Goal: Task Accomplishment & Management: Manage account settings

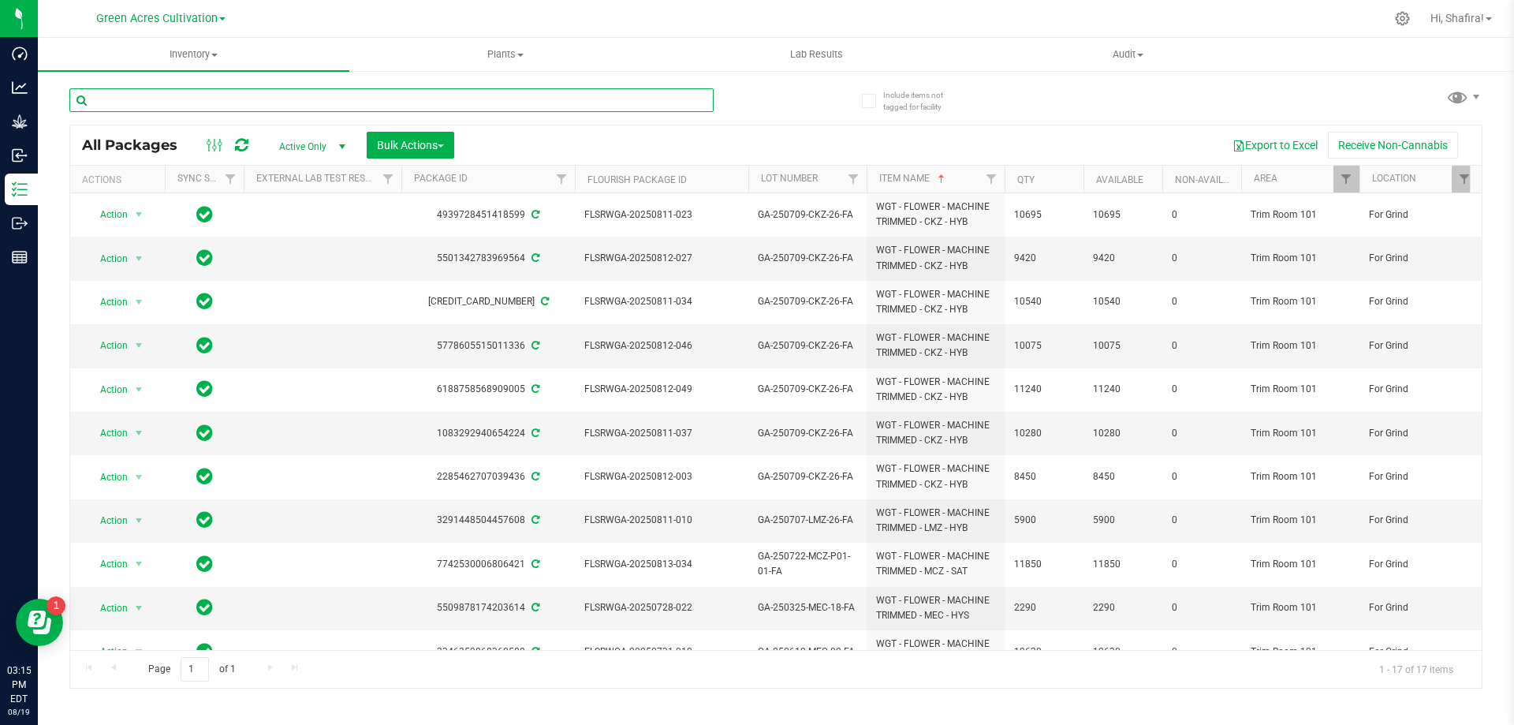
click at [274, 99] on input "text" at bounding box center [391, 100] width 644 height 24
paste input "FLSRWGA-20250813-034"
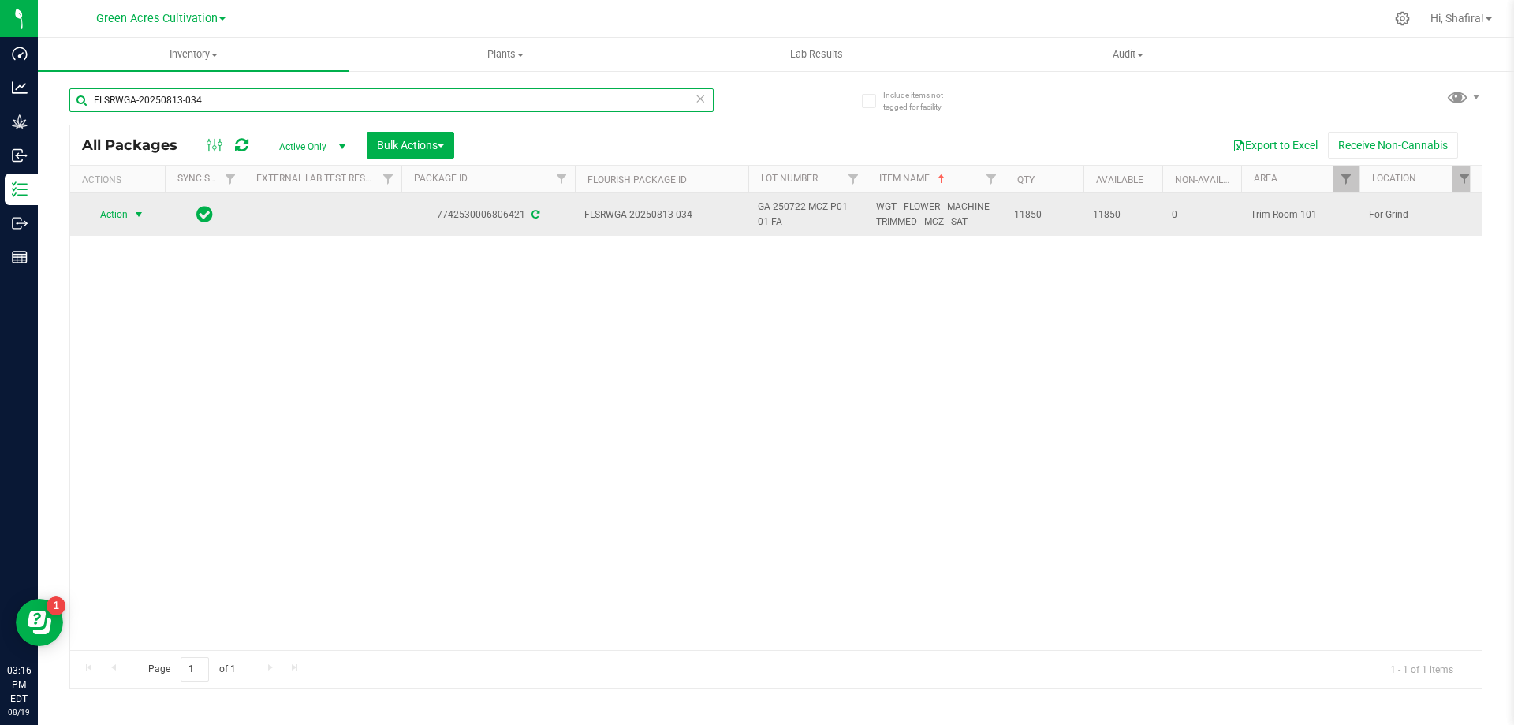
type input "FLSRWGA-20250813-034"
click at [128, 215] on span "Action" at bounding box center [107, 214] width 43 height 22
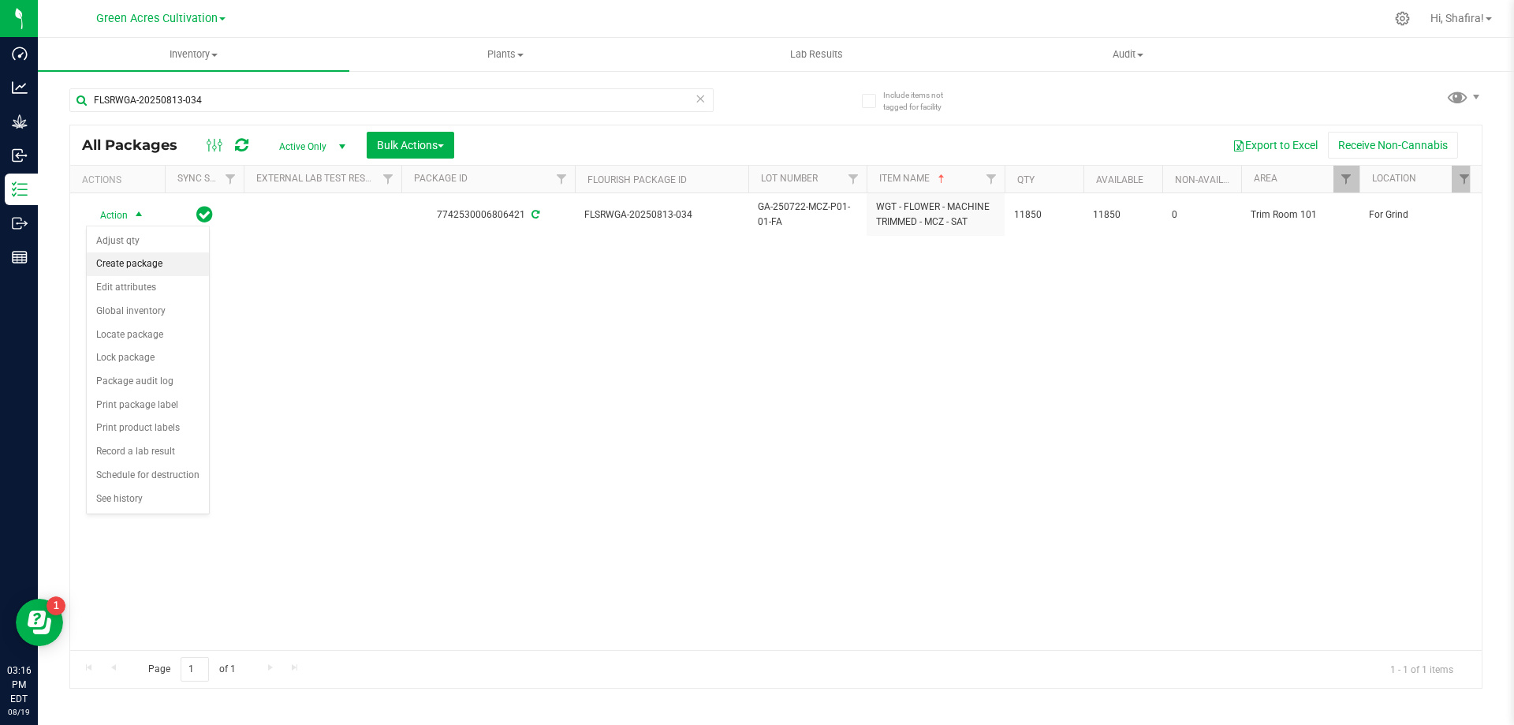
click at [152, 258] on li "Create package" at bounding box center [148, 264] width 122 height 24
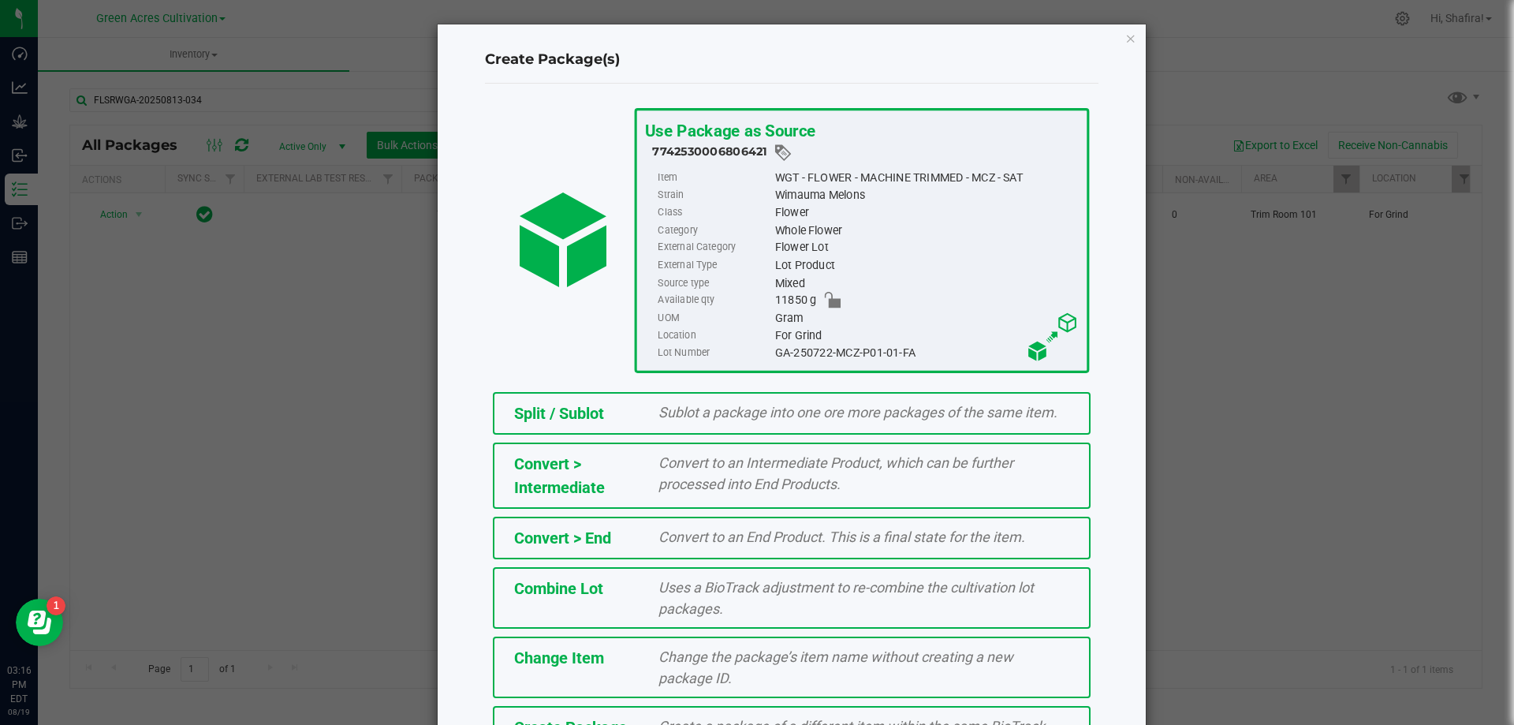
scroll to position [114, 0]
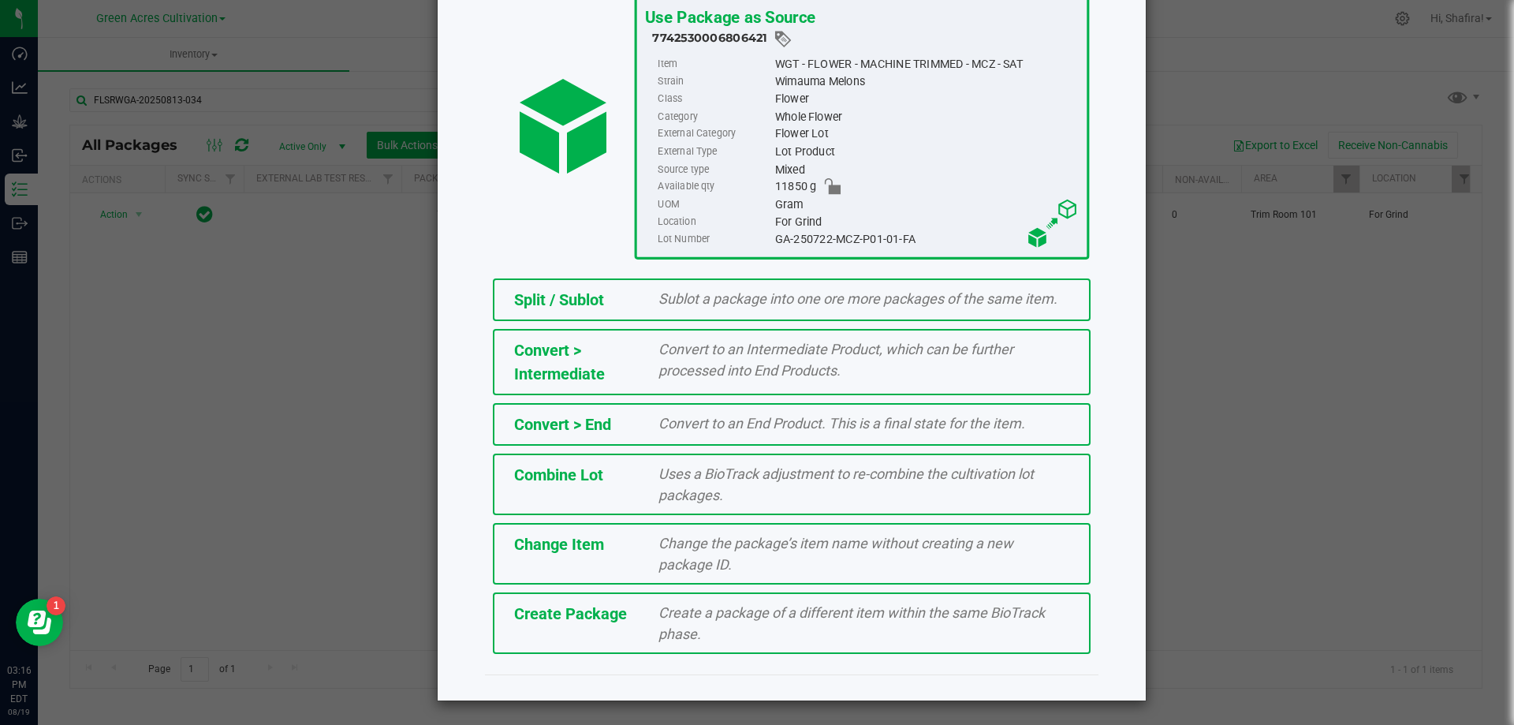
click at [592, 630] on div "Create Package Create a package of a different item within the same BioTrack ph…" at bounding box center [792, 623] width 598 height 62
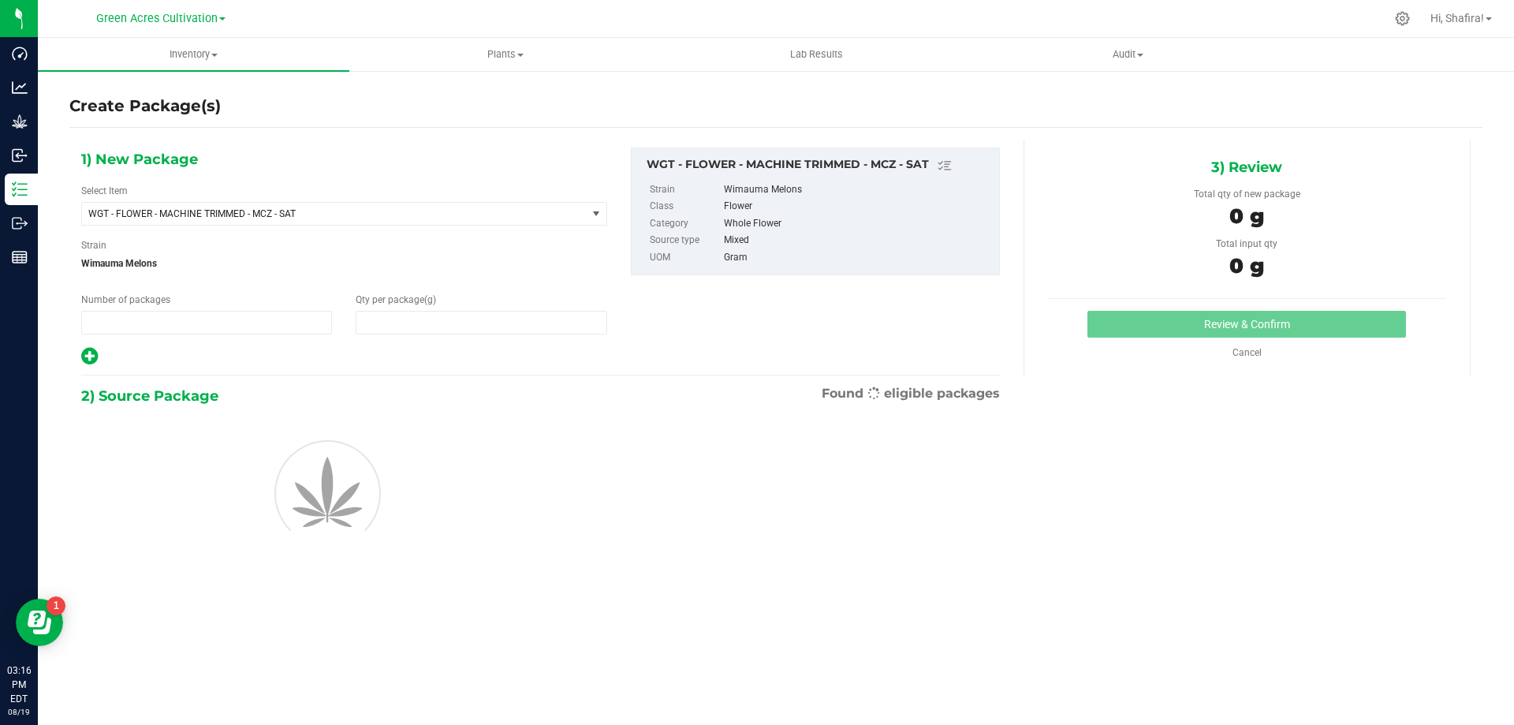
type input "1"
type input "0.0000"
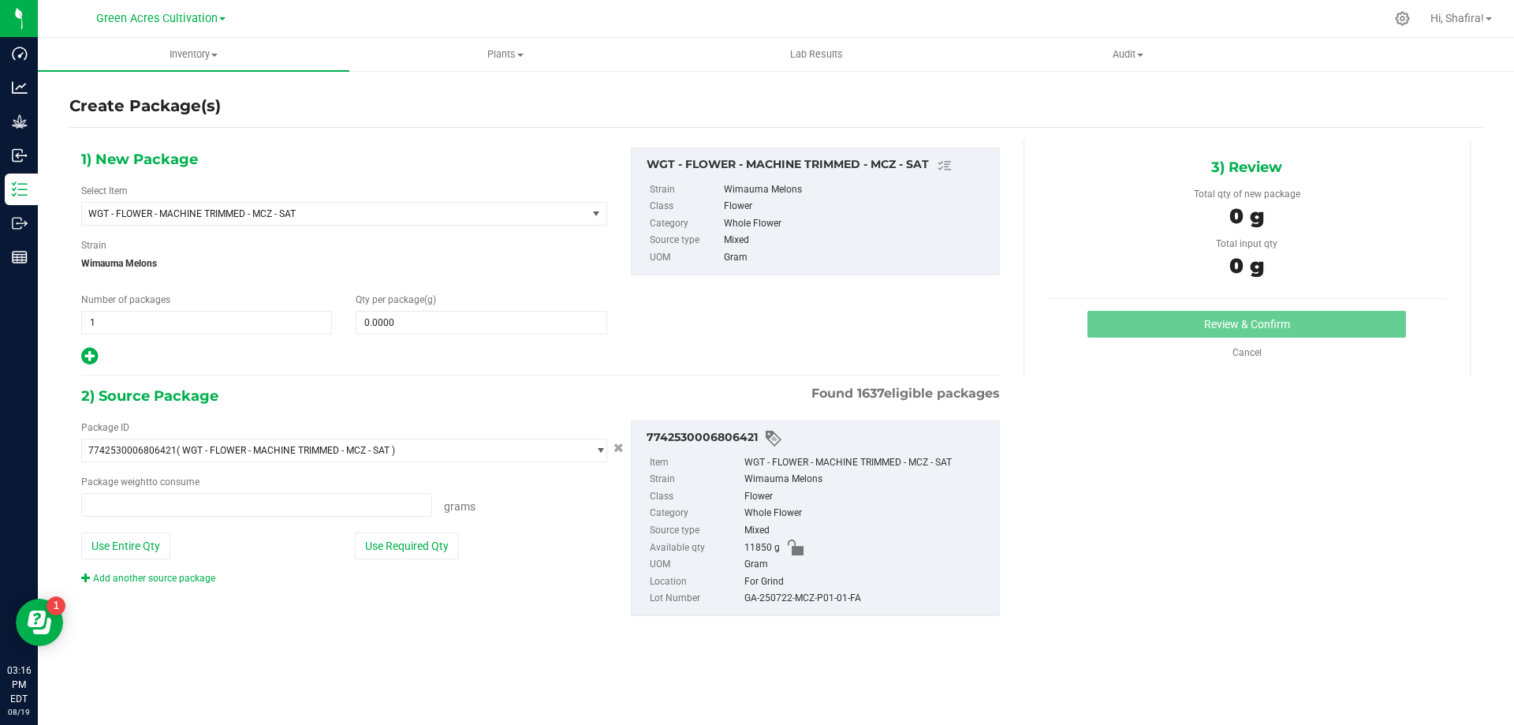
type input "0.0000 g"
click at [466, 211] on span "WGT - FLOWER - MACHINE TRIMMED - MCZ - SAT" at bounding box center [324, 213] width 472 height 11
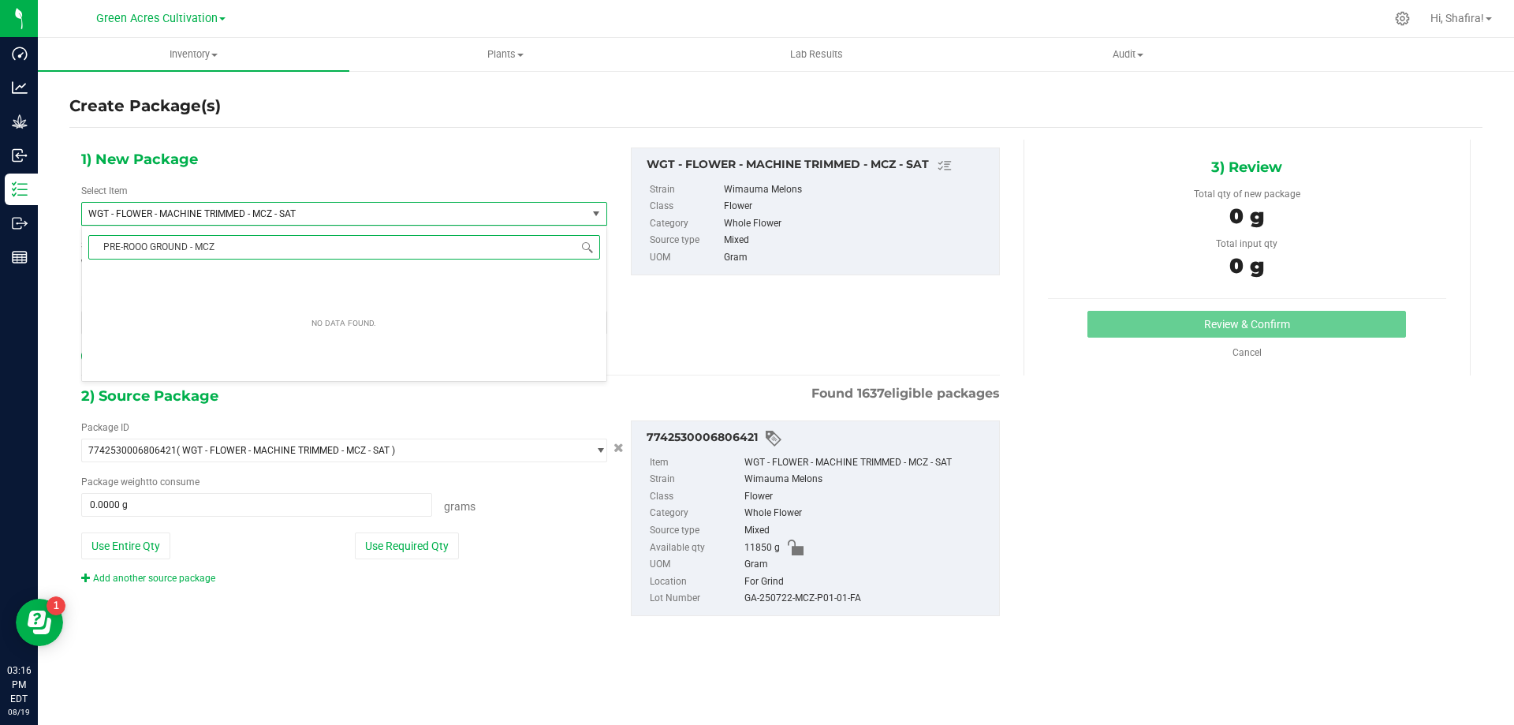
click at [147, 247] on input "PRE-ROOO GROUND - MCZ" at bounding box center [344, 247] width 512 height 24
type input "PRE-ROLL GROUND - MCZ"
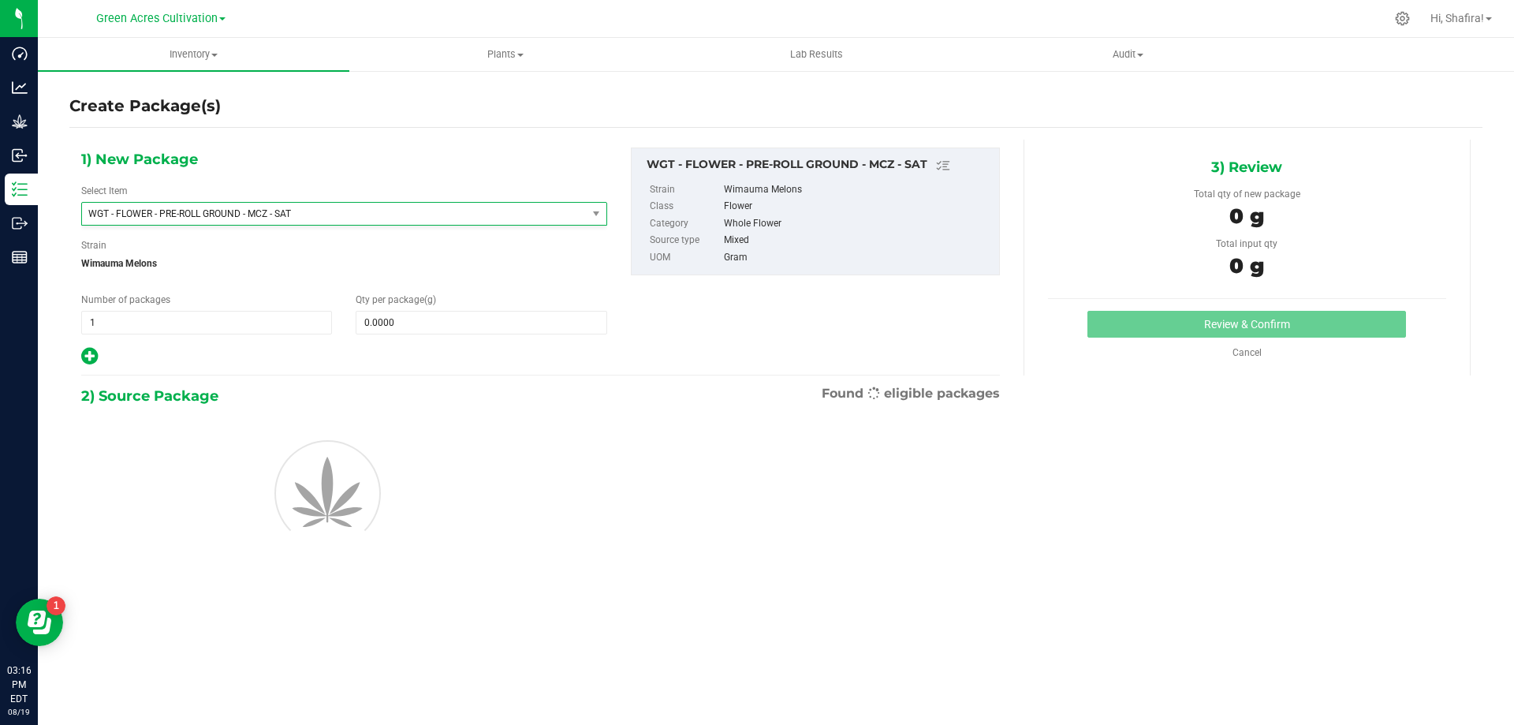
type input "0.0000"
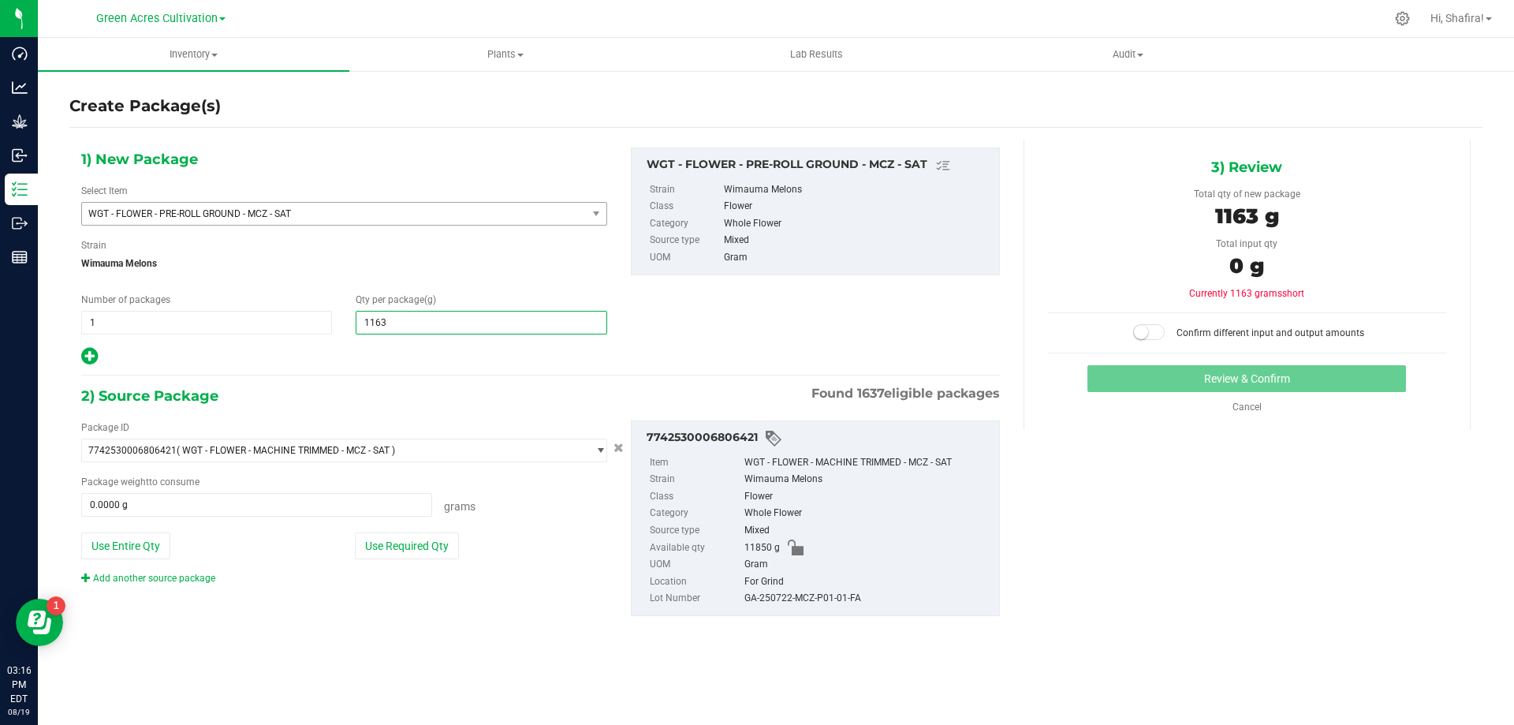
type input "11635"
type input "11,635.0000"
click at [412, 546] on button "Use Required Qty" at bounding box center [407, 545] width 104 height 27
type input "11635.0000 g"
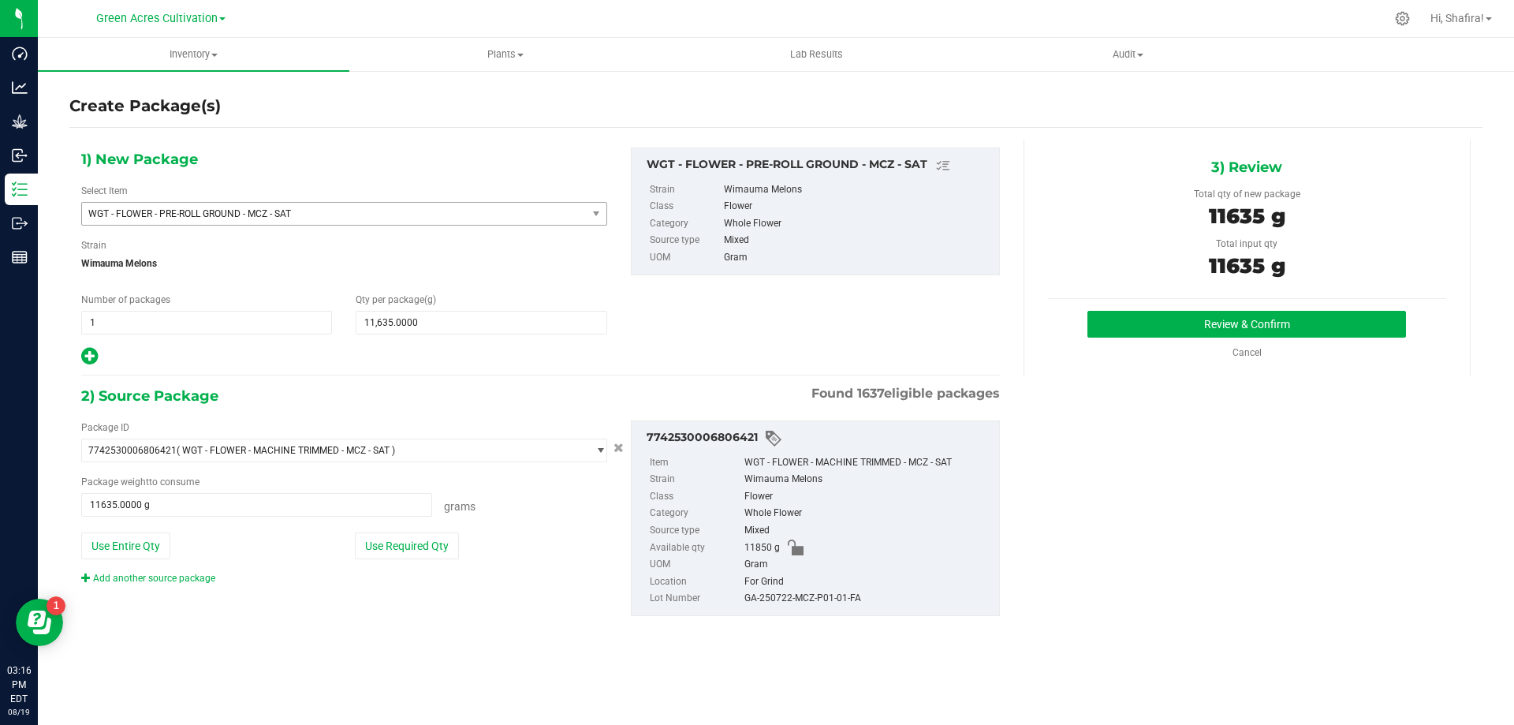
click at [825, 602] on div "GA-250722-MCZ-P01-01-FA" at bounding box center [868, 598] width 247 height 17
copy div "GA-250722-MCZ-P01-01-FA"
click at [1134, 325] on button "Review & Confirm" at bounding box center [1247, 324] width 319 height 27
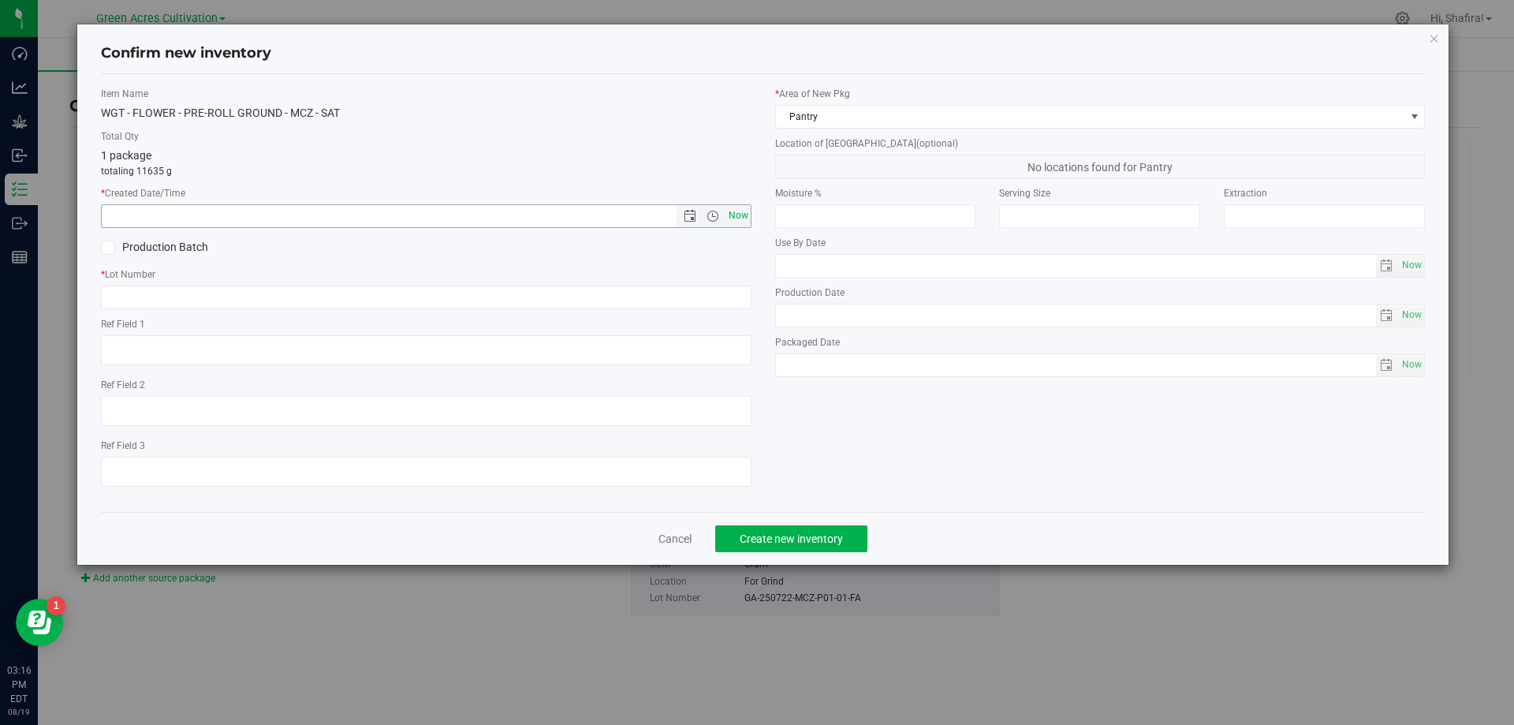
click at [743, 221] on span "Now" at bounding box center [738, 215] width 27 height 23
type input "[DATE] 3:16 PM"
paste input "GA-250722-MCZ-P01-01-FA"
type input "GA-250722-MCZ-P01-01-PR"
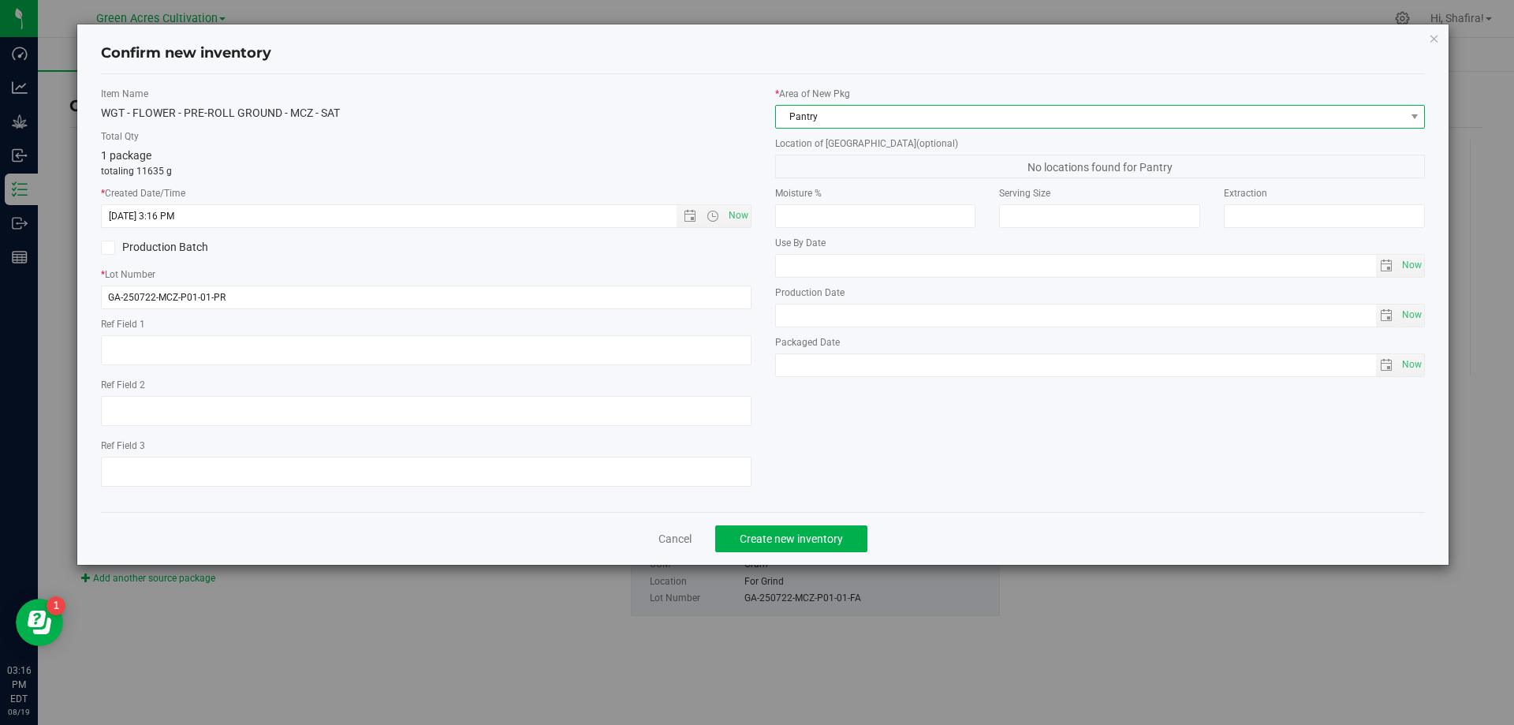
click at [866, 124] on span "Pantry" at bounding box center [1090, 117] width 629 height 22
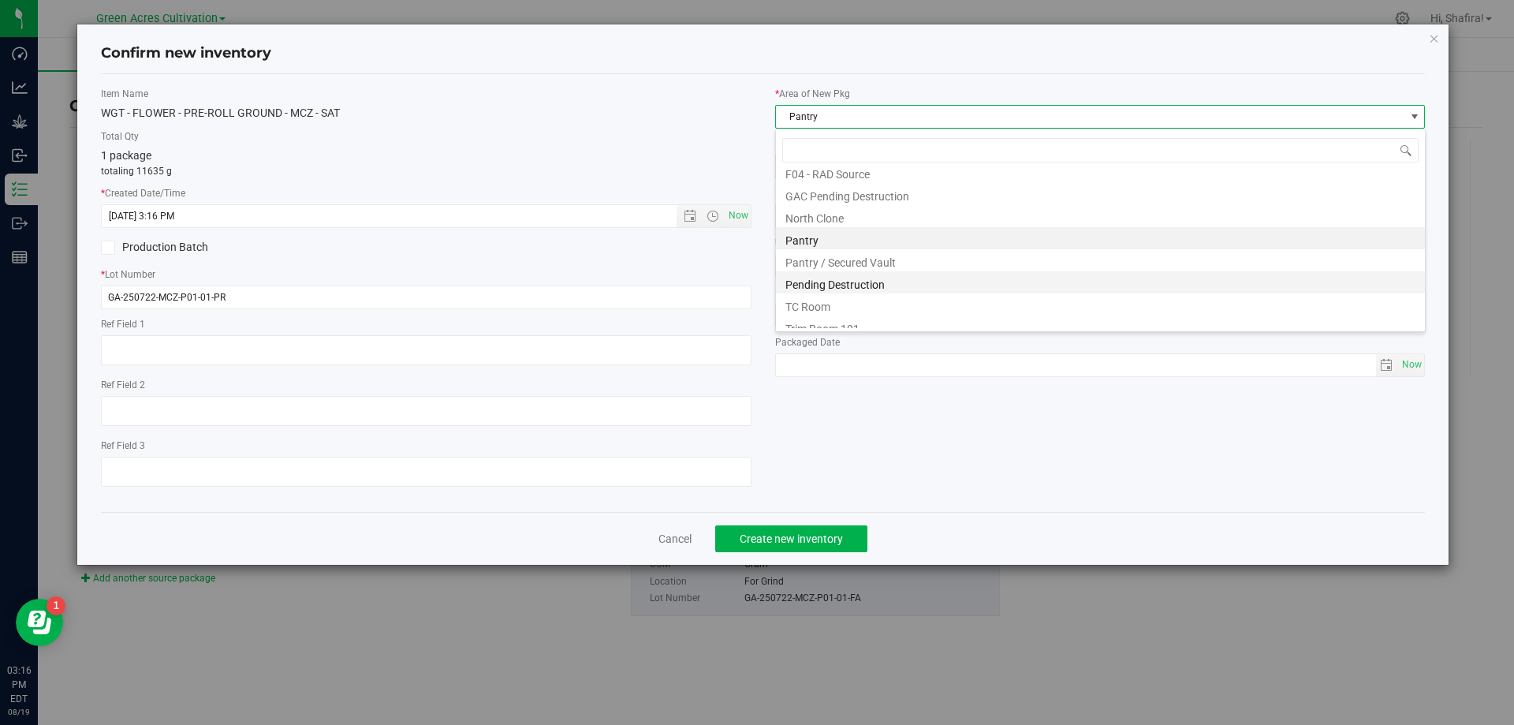
scroll to position [218, 0]
click at [809, 319] on li "Trim Room 101" at bounding box center [1100, 317] width 649 height 22
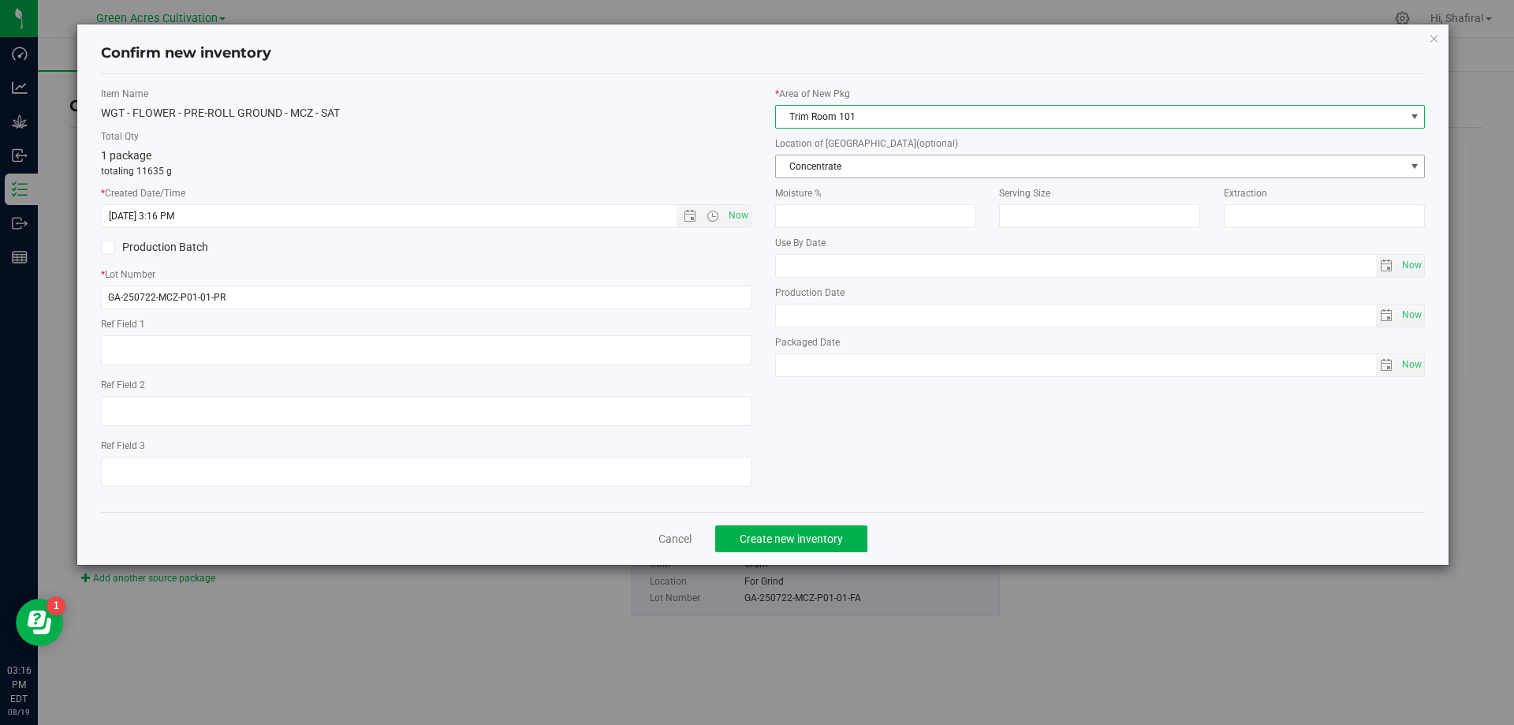
click at [883, 165] on span "Concentrate" at bounding box center [1090, 166] width 629 height 22
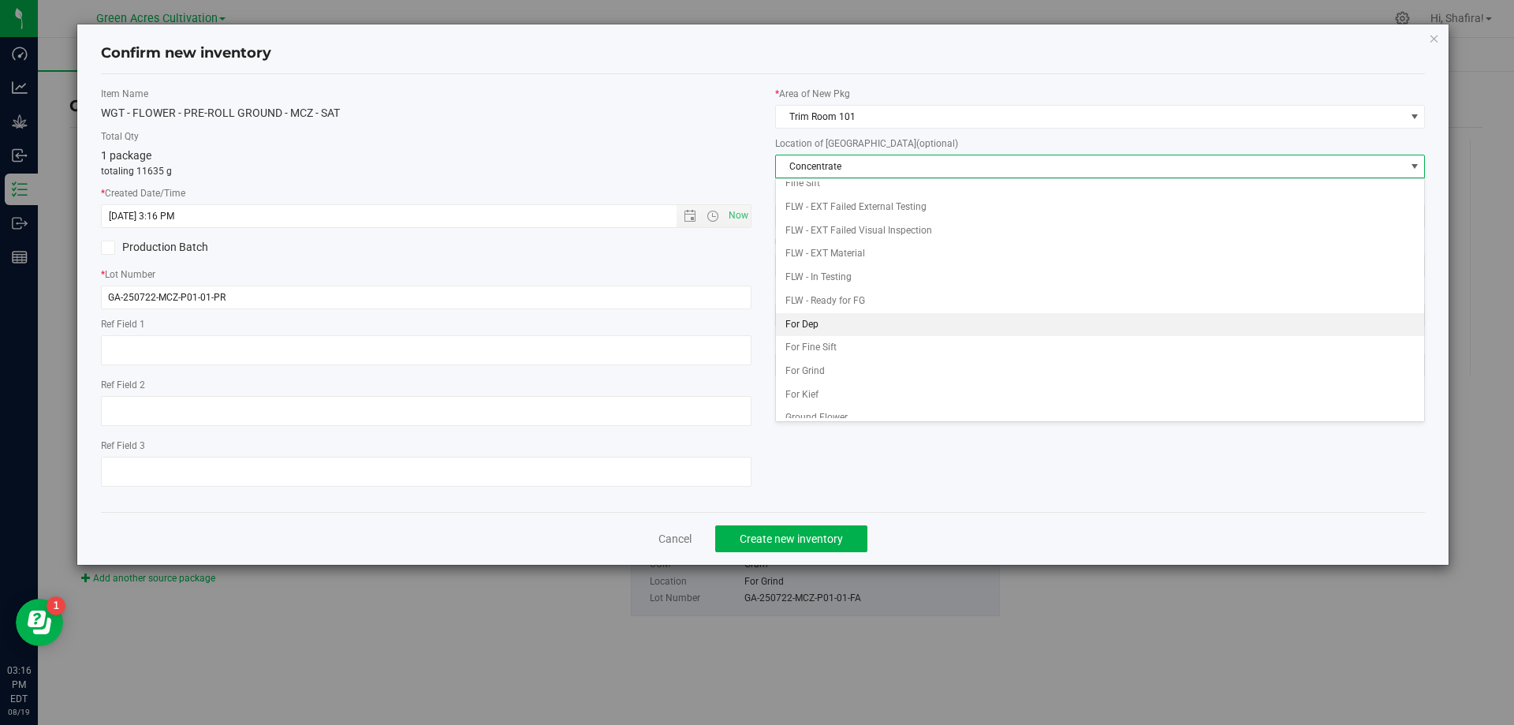
scroll to position [158, 0]
click at [839, 343] on li "Ground Flower" at bounding box center [1100, 340] width 649 height 24
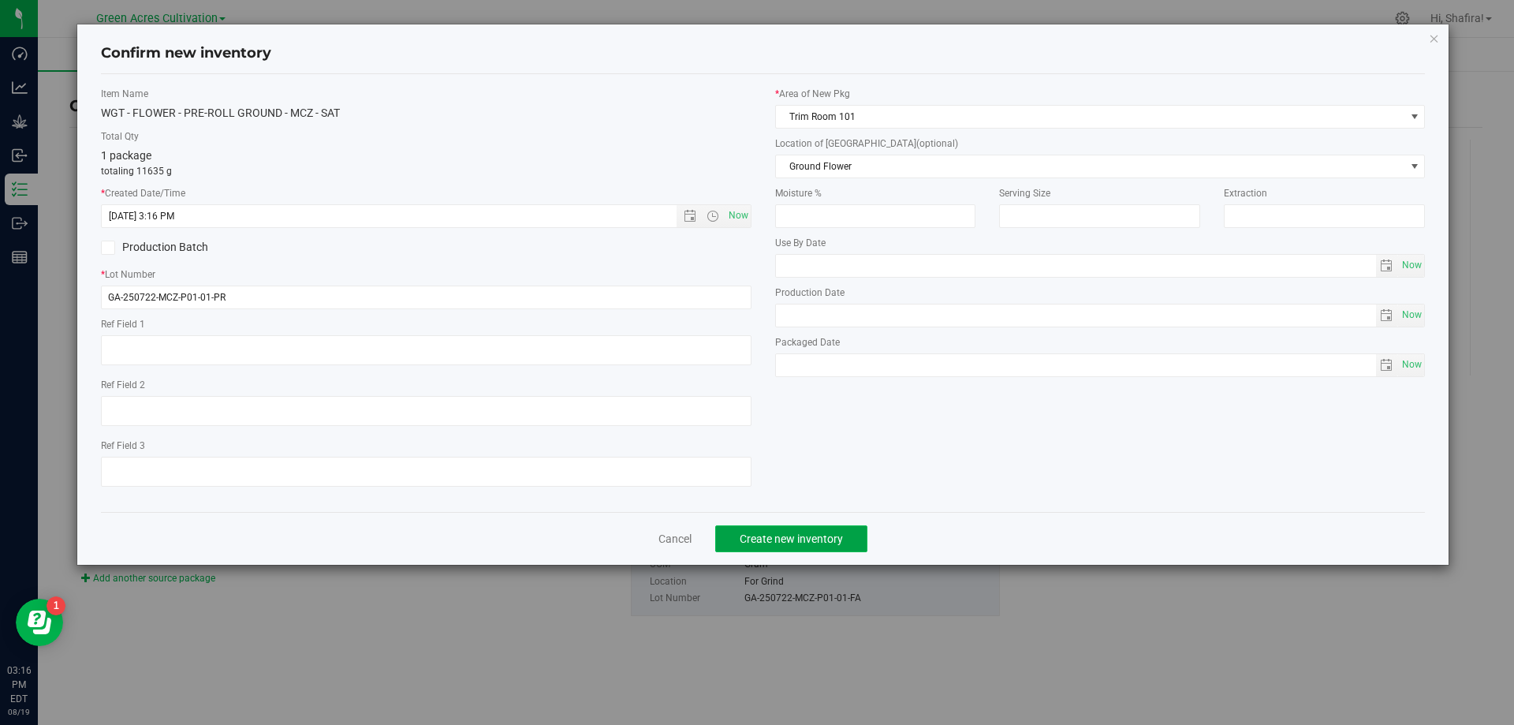
click at [796, 533] on span "Create new inventory" at bounding box center [791, 538] width 103 height 13
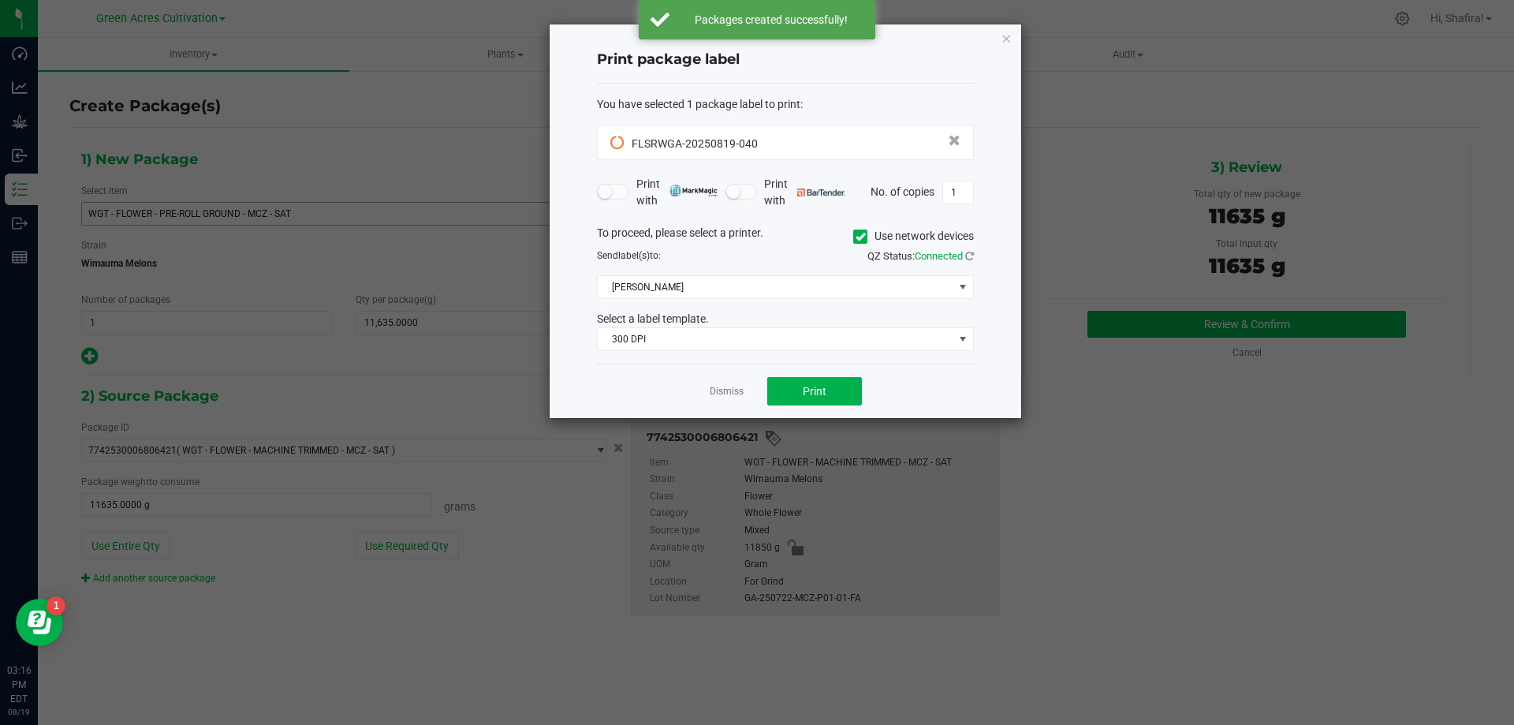
click at [853, 232] on span at bounding box center [860, 237] width 14 height 14
click at [0, 0] on input "Use network devices" at bounding box center [0, 0] width 0 height 0
drag, startPoint x: 840, startPoint y: 283, endPoint x: 832, endPoint y: 294, distance: 13.6
click at [840, 284] on span at bounding box center [776, 287] width 356 height 22
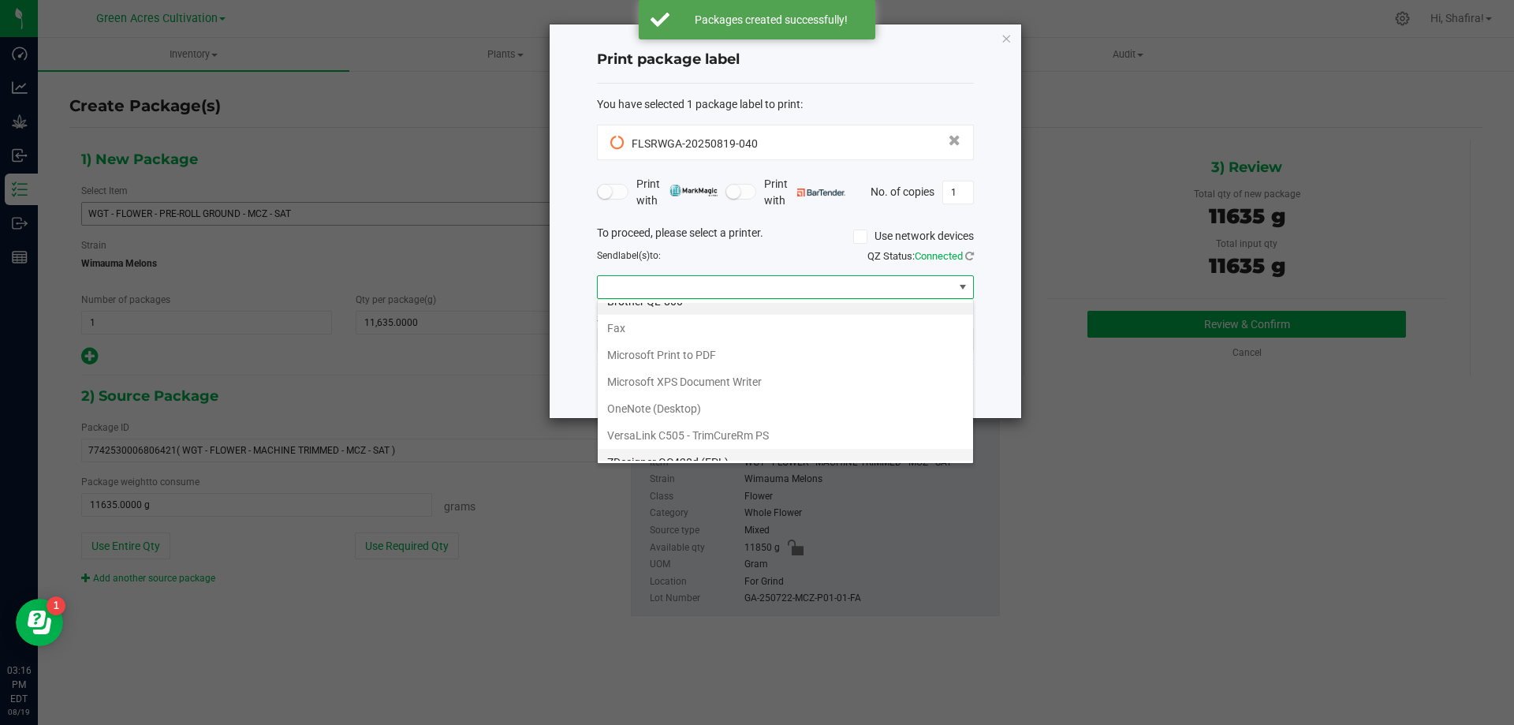
scroll to position [30, 0]
drag, startPoint x: 675, startPoint y: 451, endPoint x: 665, endPoint y: 338, distance: 114.0
click at [675, 447] on \(EPL\) "ZDesigner GC420d (EPL)" at bounding box center [785, 447] width 375 height 27
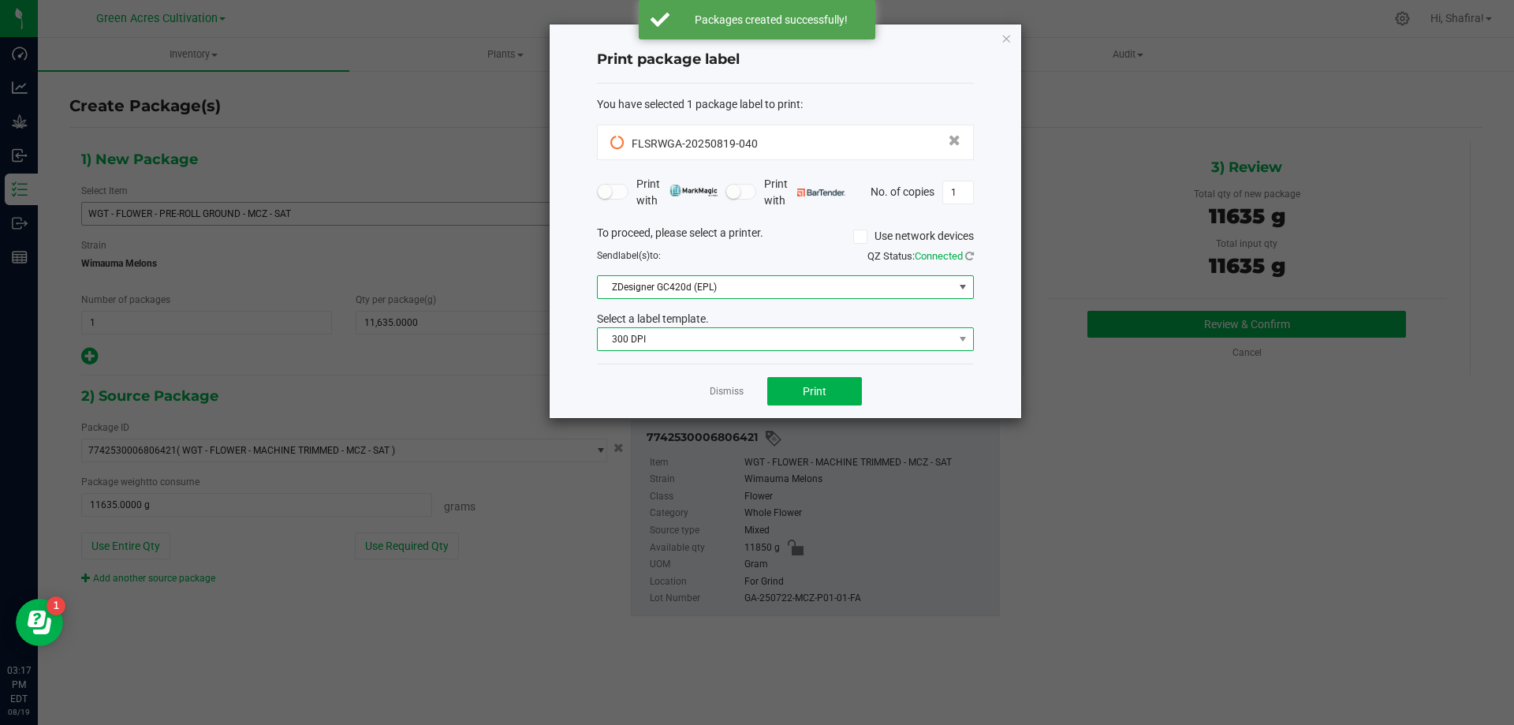
click at [661, 333] on span "300 DPI" at bounding box center [776, 339] width 356 height 22
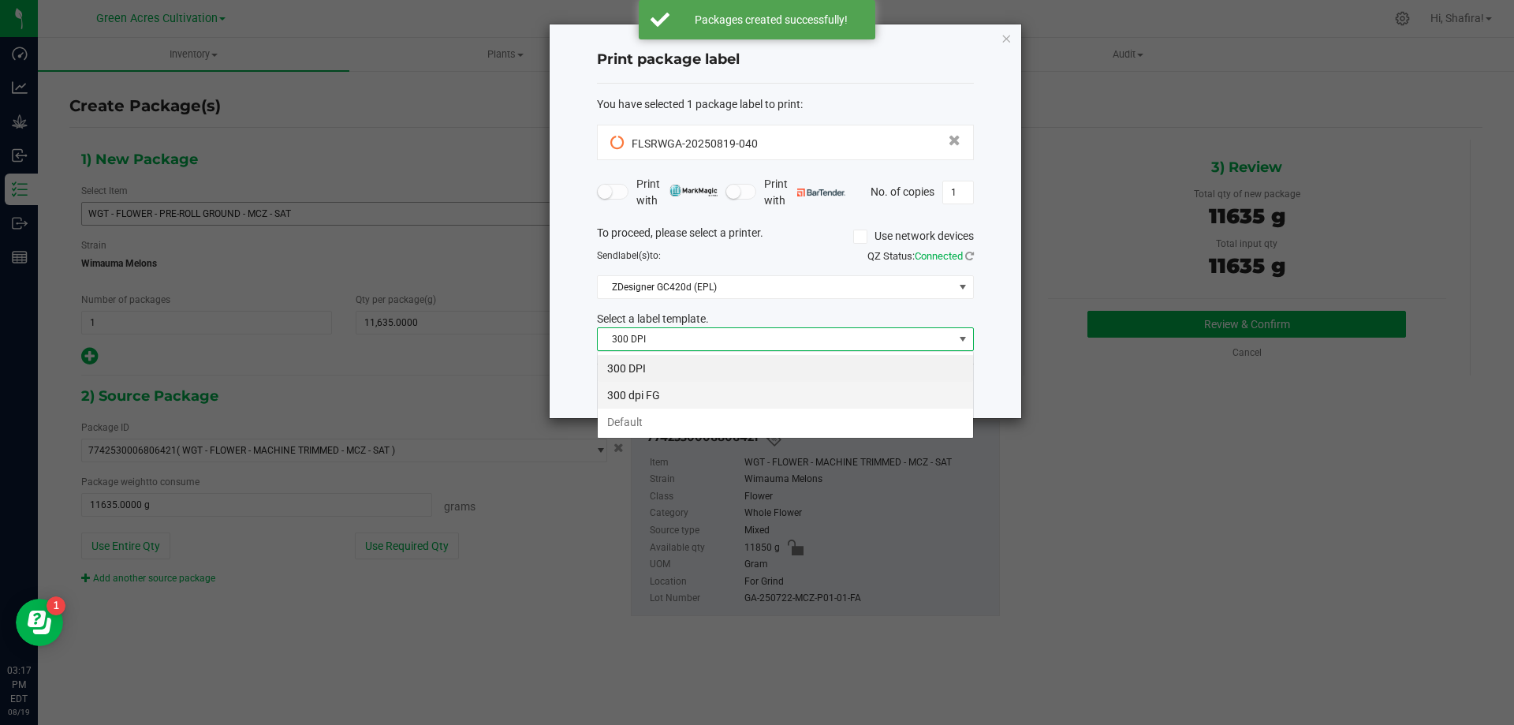
scroll to position [24, 377]
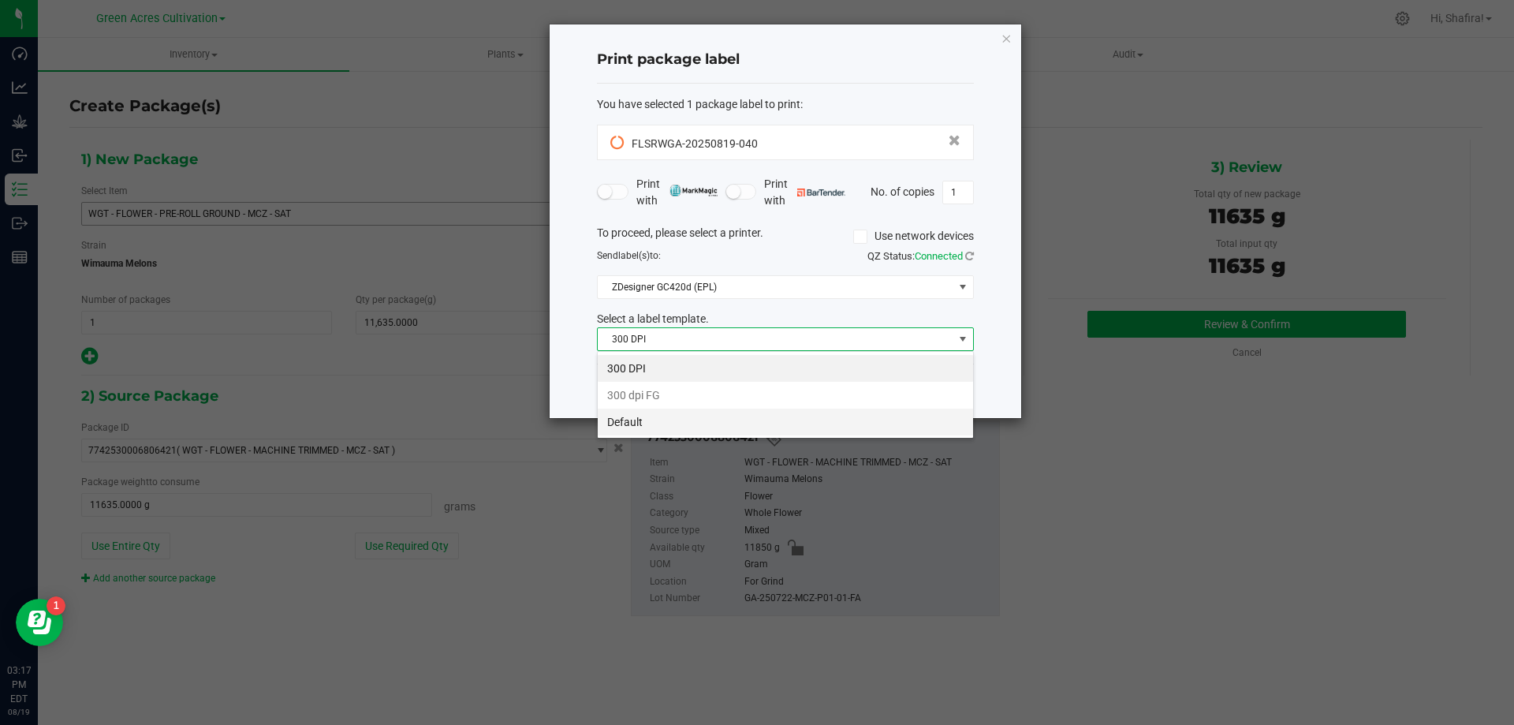
click at [644, 427] on li "Default" at bounding box center [785, 422] width 375 height 27
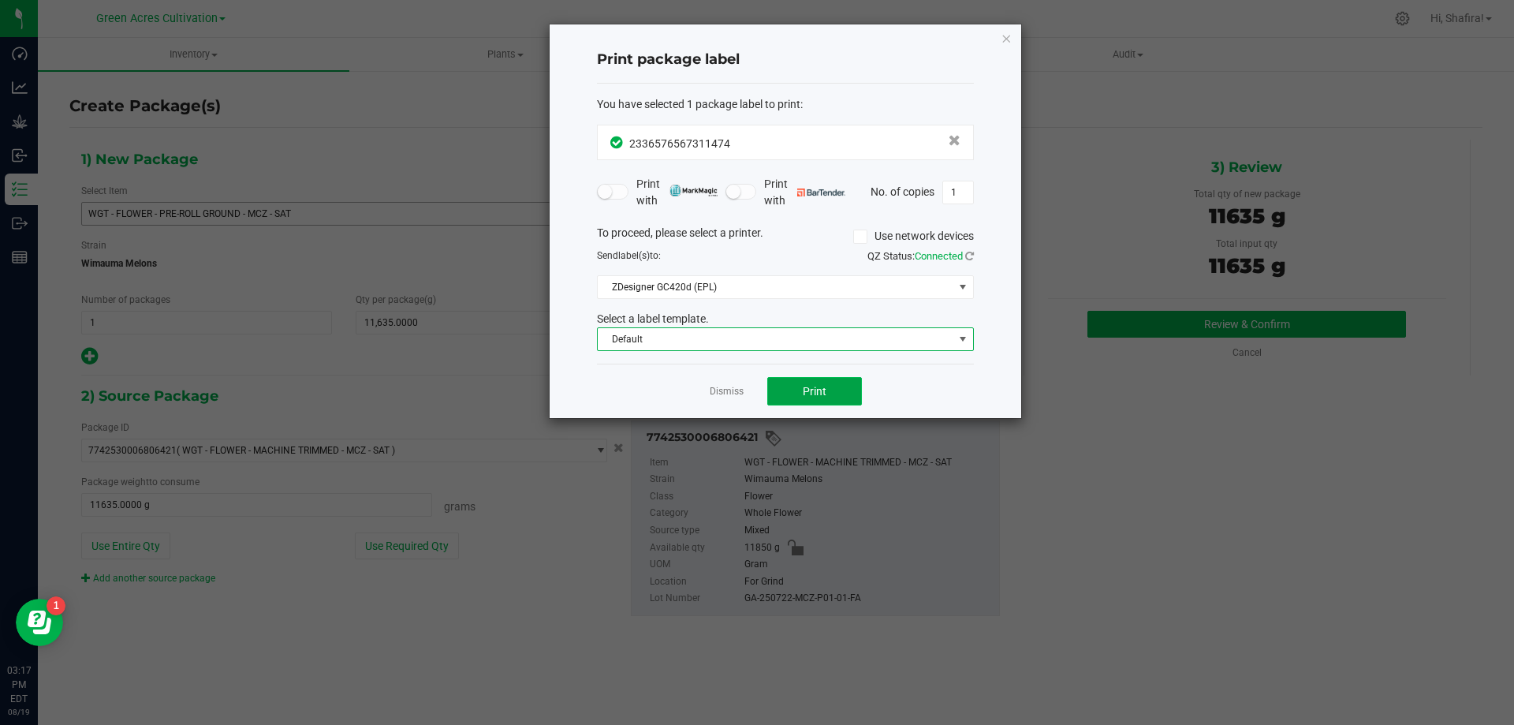
click at [812, 385] on span "Print" at bounding box center [815, 391] width 24 height 13
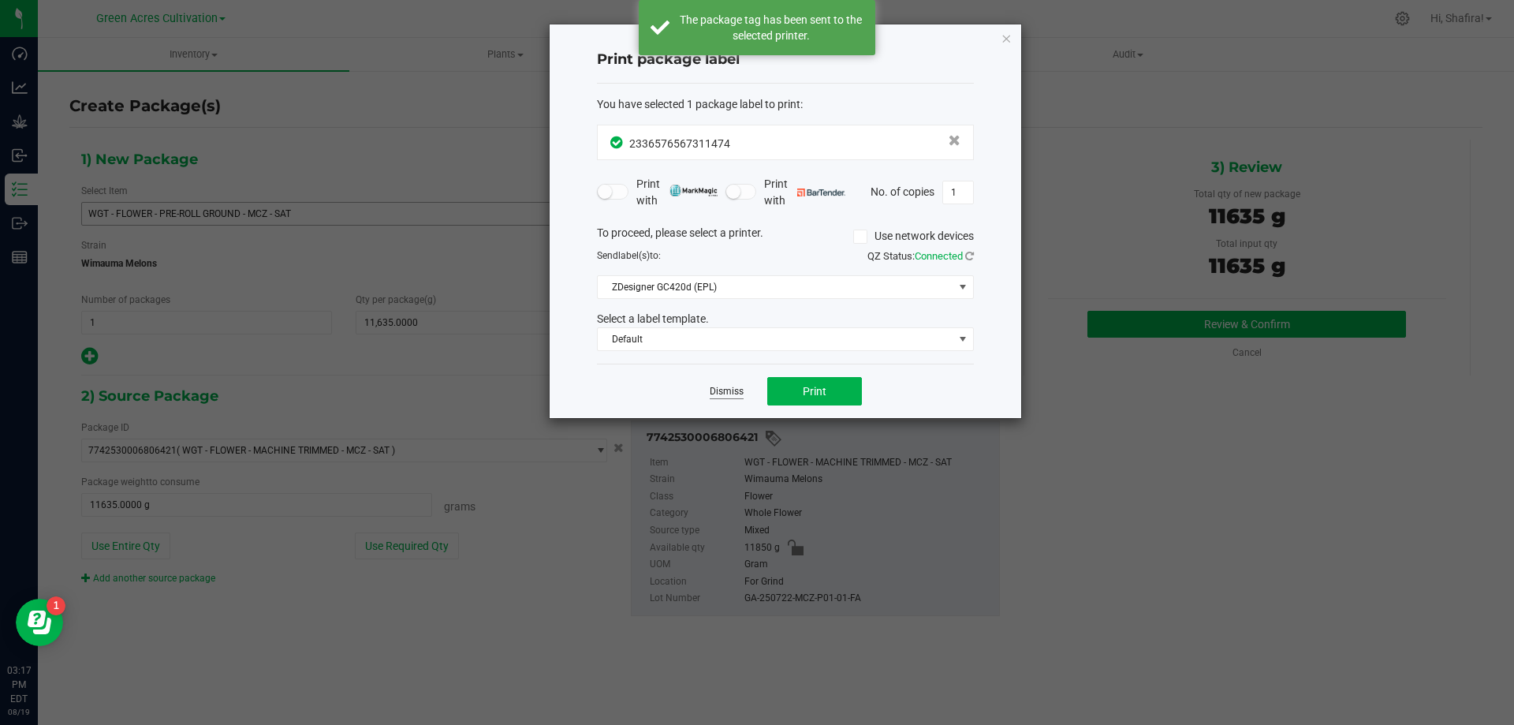
click at [723, 393] on link "Dismiss" at bounding box center [727, 391] width 34 height 13
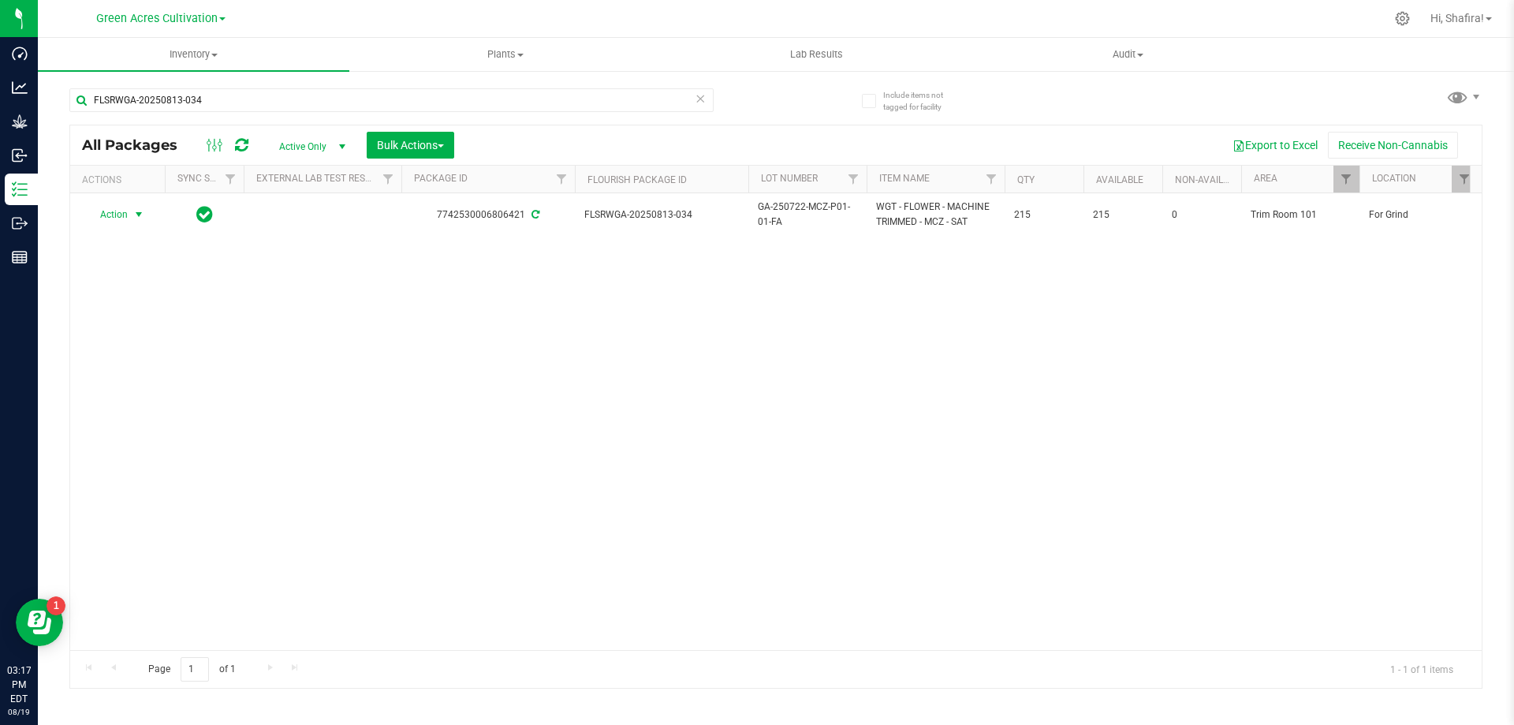
click at [132, 217] on span "select" at bounding box center [139, 214] width 20 height 22
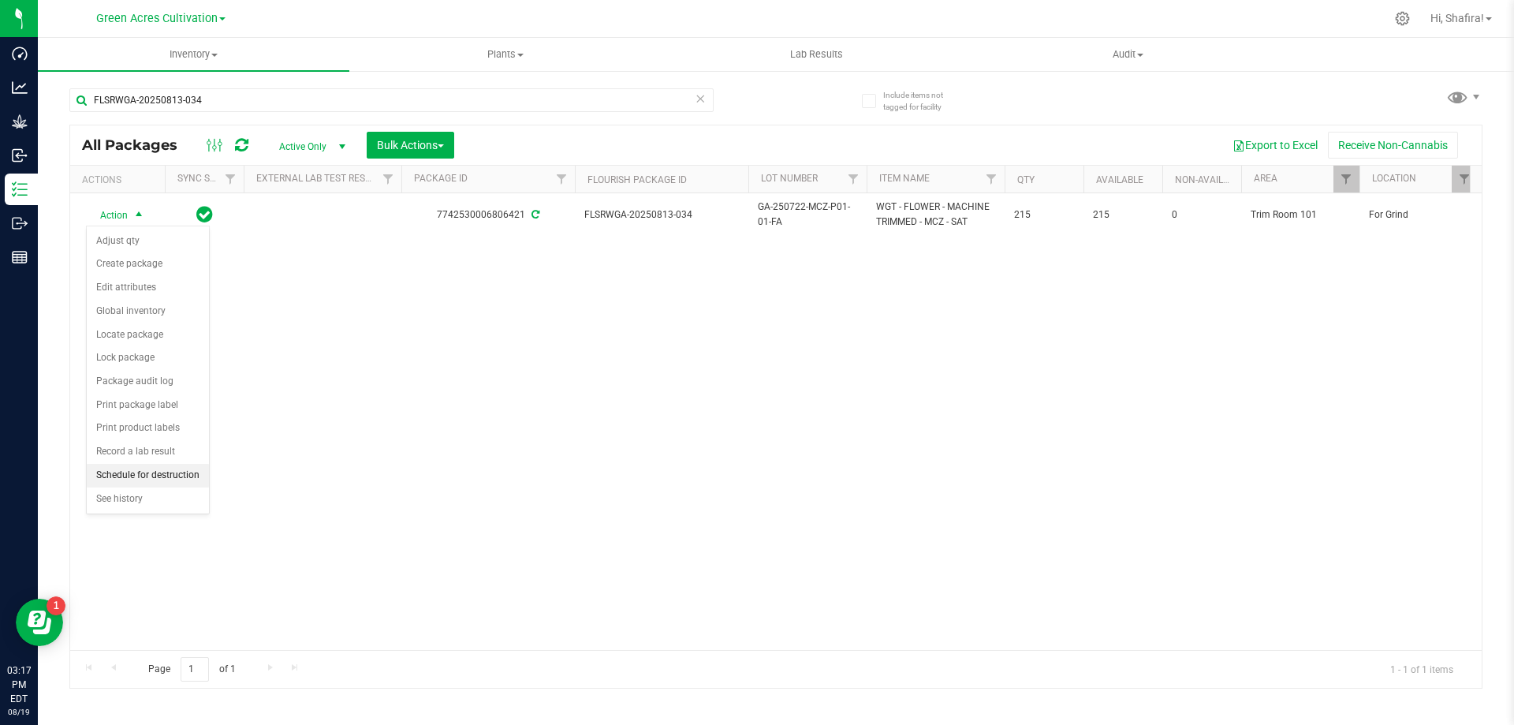
click at [160, 471] on li "Schedule for destruction" at bounding box center [148, 476] width 122 height 24
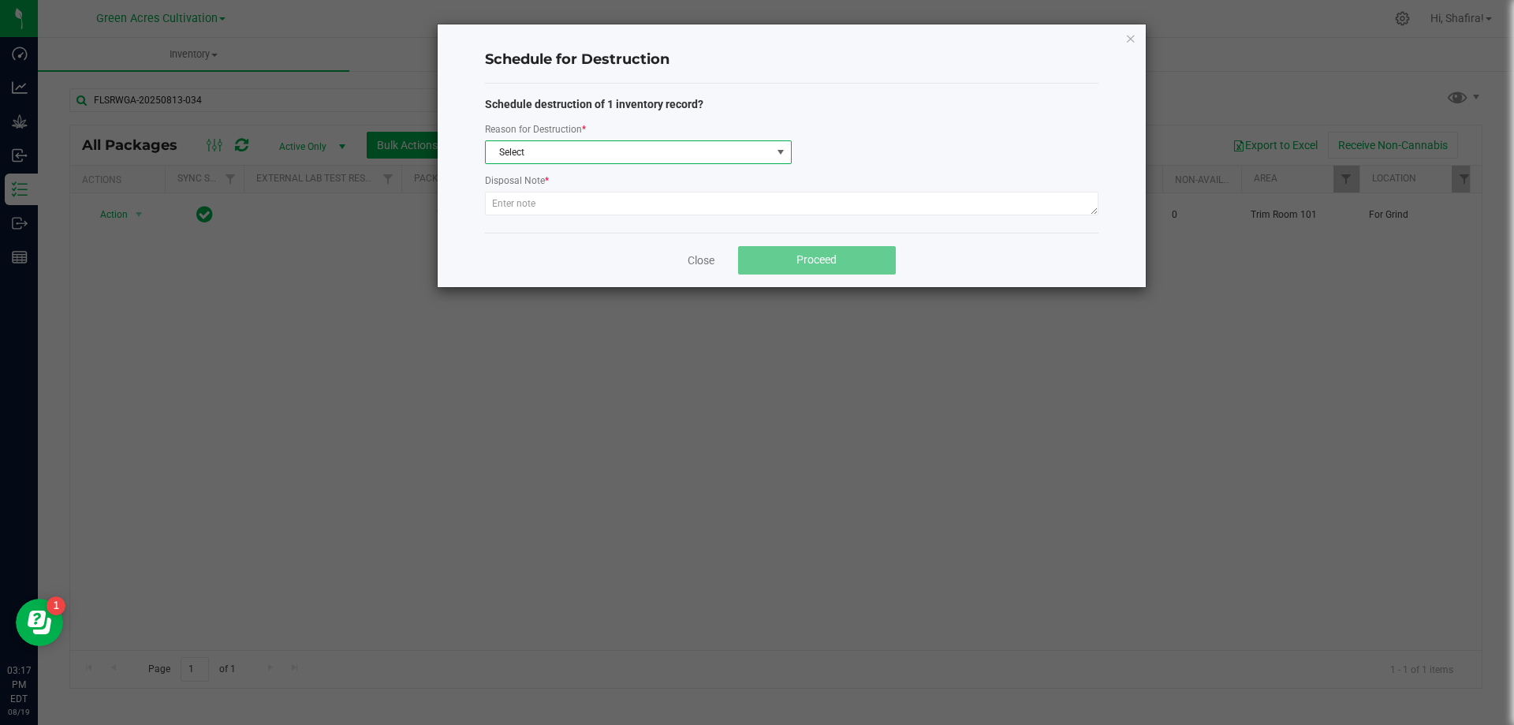
click at [559, 151] on span "Select" at bounding box center [629, 152] width 286 height 22
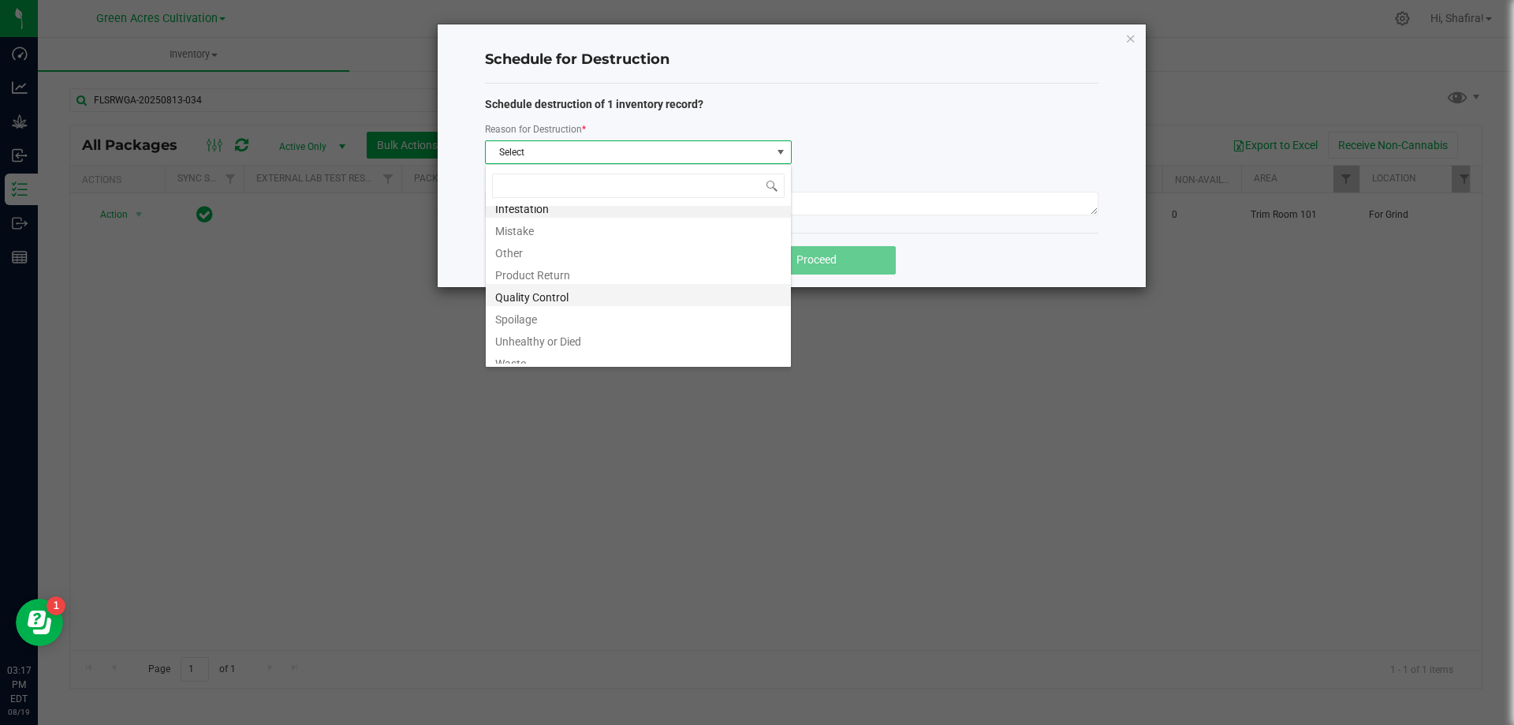
scroll to position [19, 0]
click at [539, 350] on li "Waste" at bounding box center [638, 353] width 305 height 22
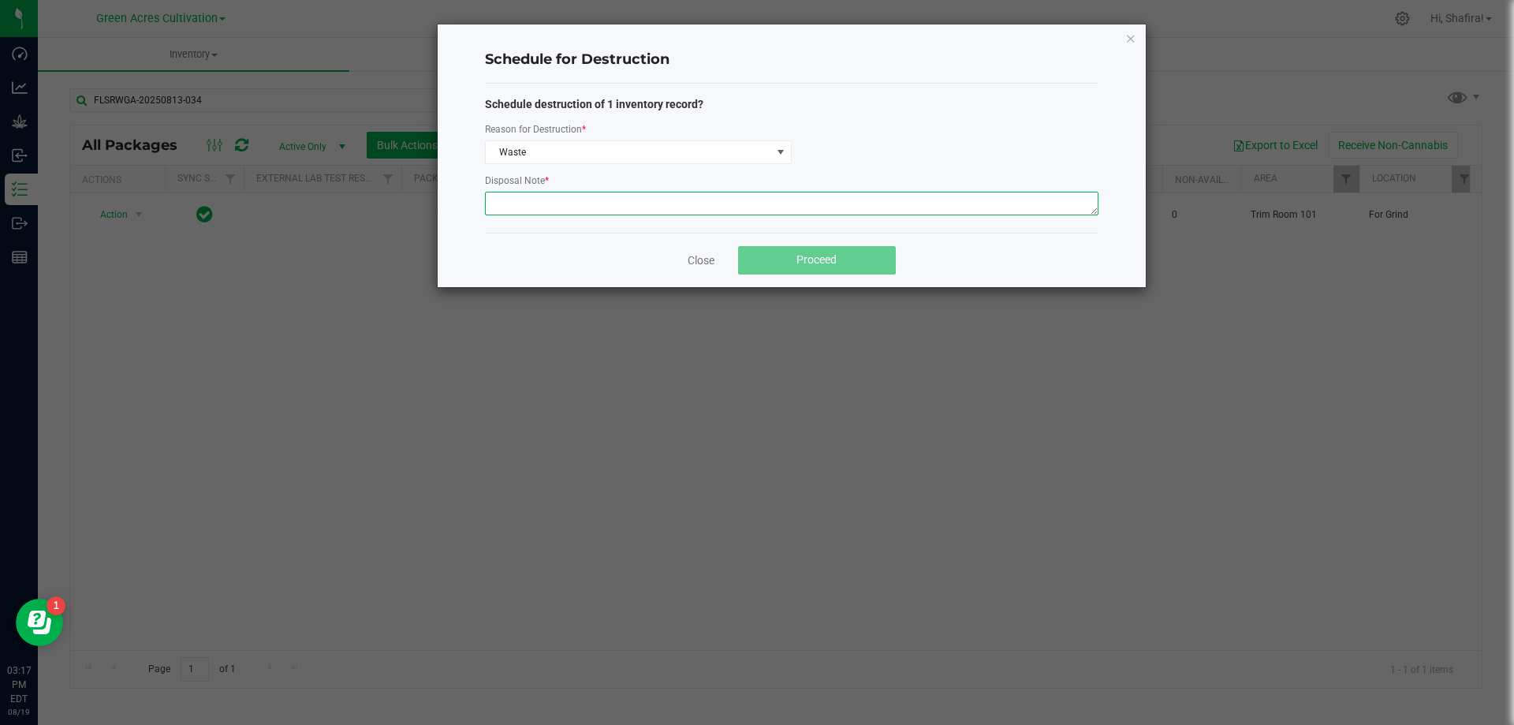
click at [557, 210] on textarea at bounding box center [792, 204] width 614 height 24
type textarea "POST GRINDER WASTE"
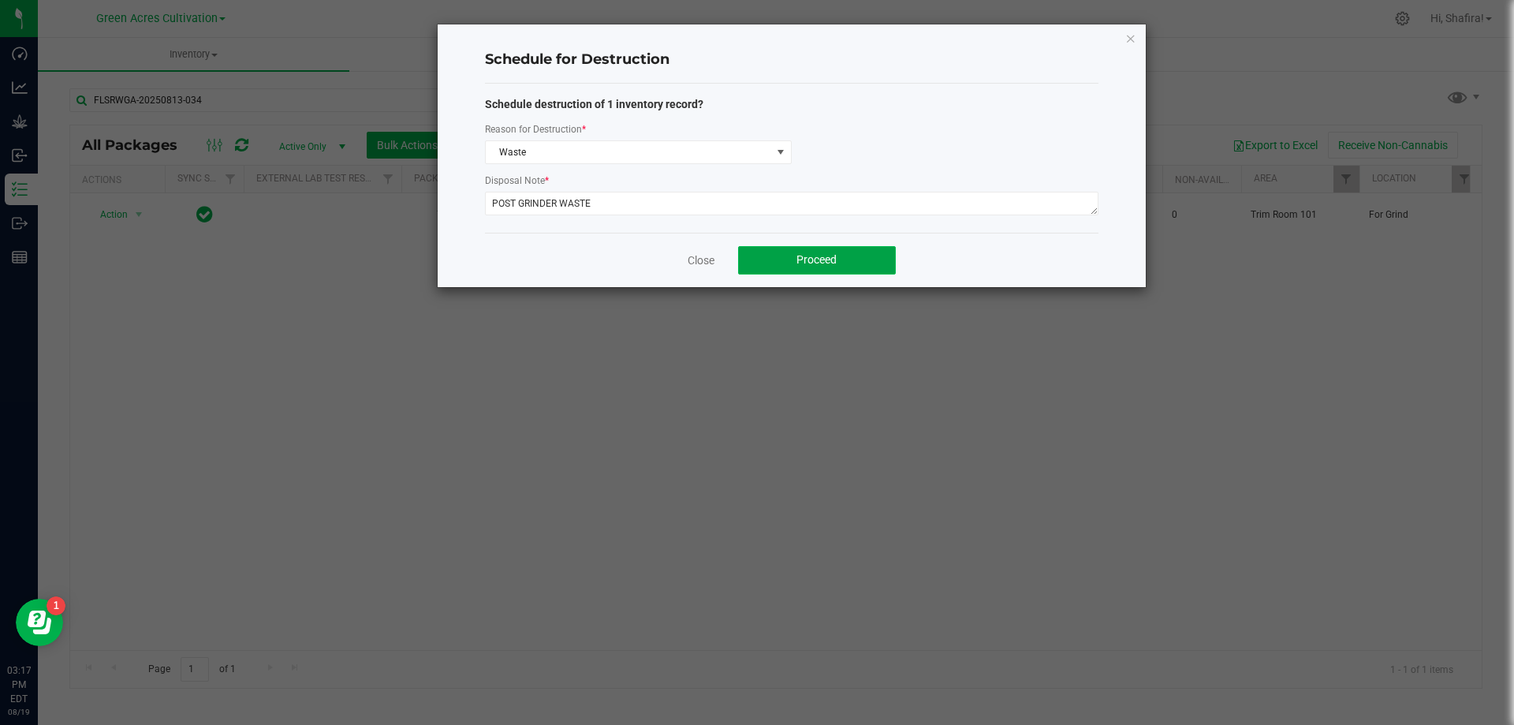
click at [828, 263] on span "Proceed" at bounding box center [817, 259] width 40 height 13
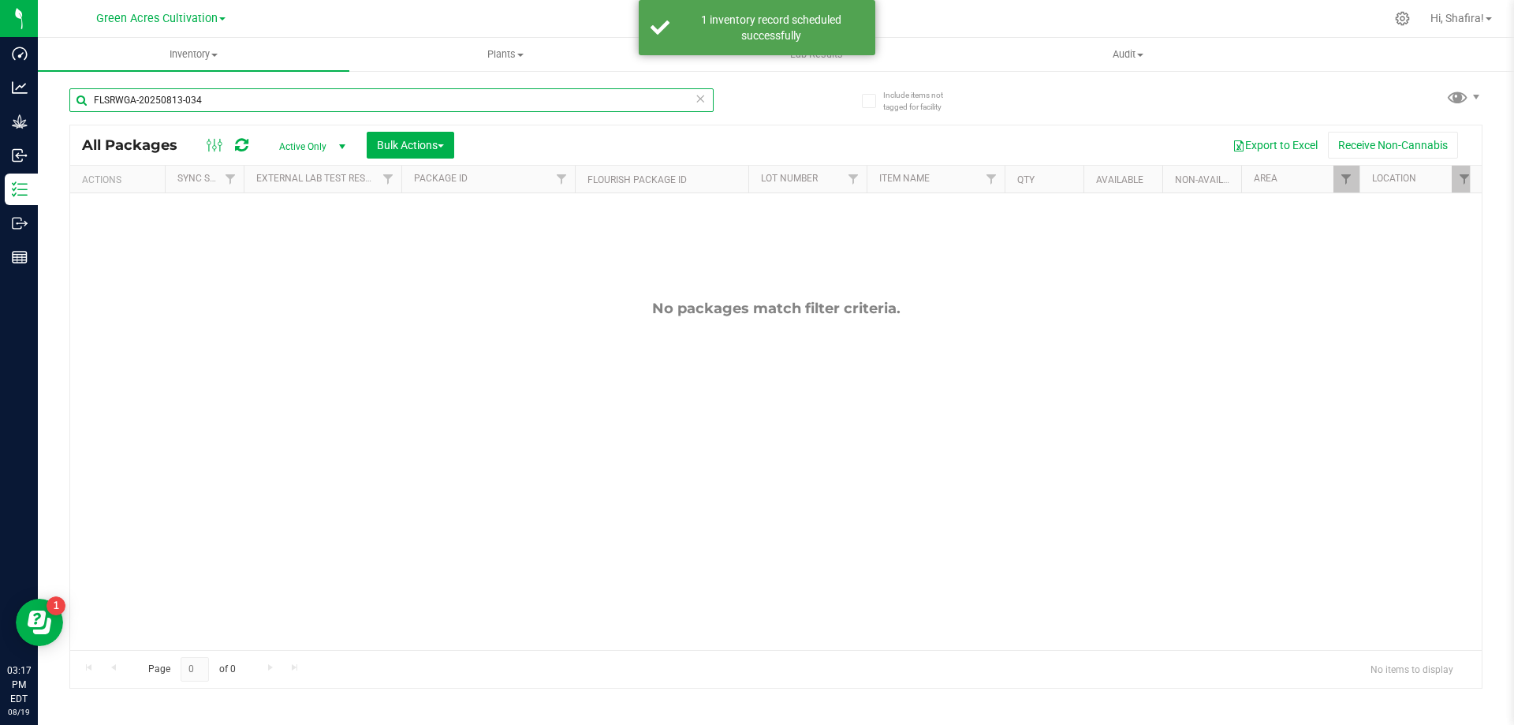
click at [220, 95] on input "FLSRWGA-20250813-034" at bounding box center [391, 100] width 644 height 24
